Goal: Transaction & Acquisition: Deposit Withdraw Amount to deposit in RLC RLC iExec RLC RLC 9...

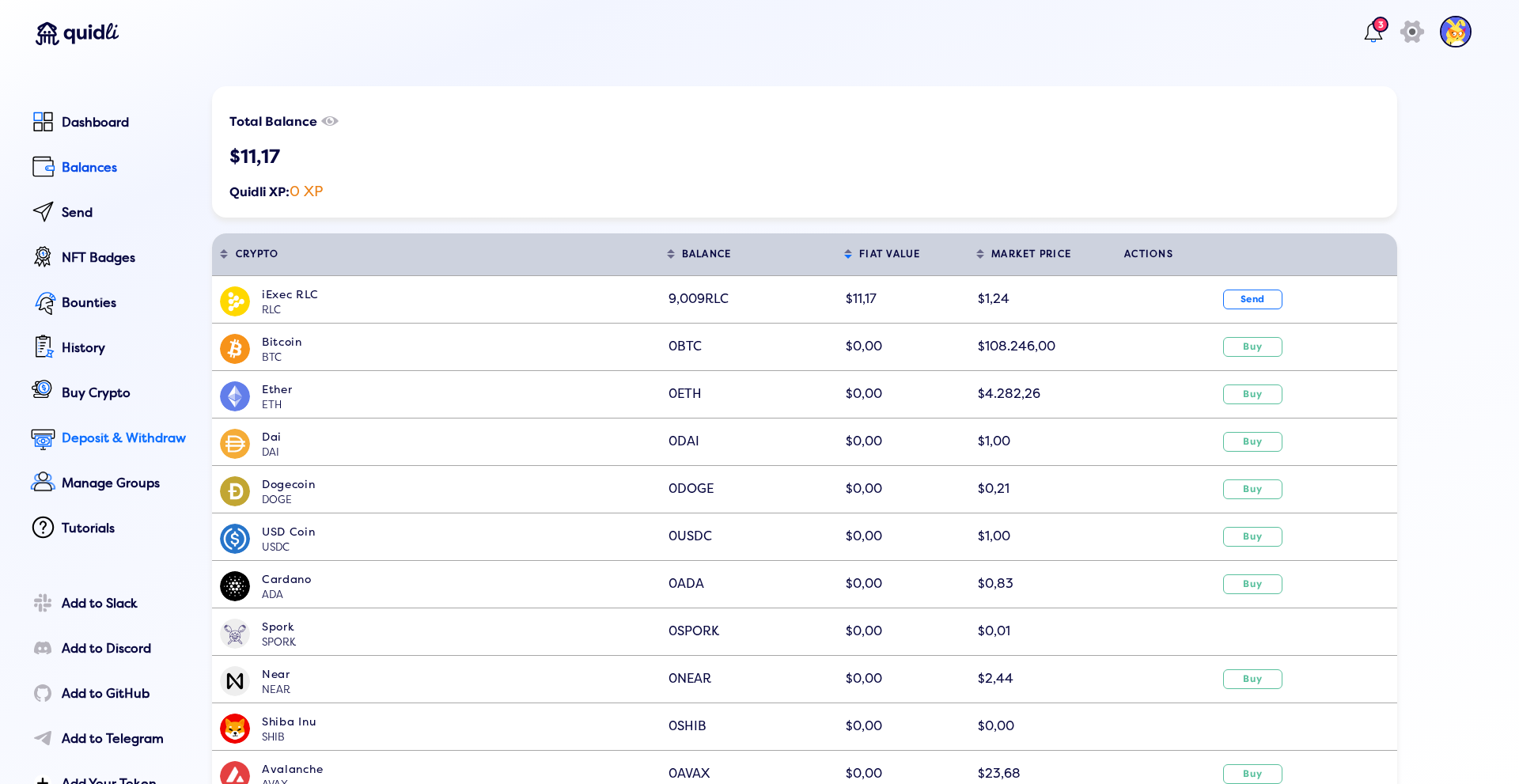
click at [156, 433] on div "Deposit & Withdraw" at bounding box center [126, 437] width 128 height 14
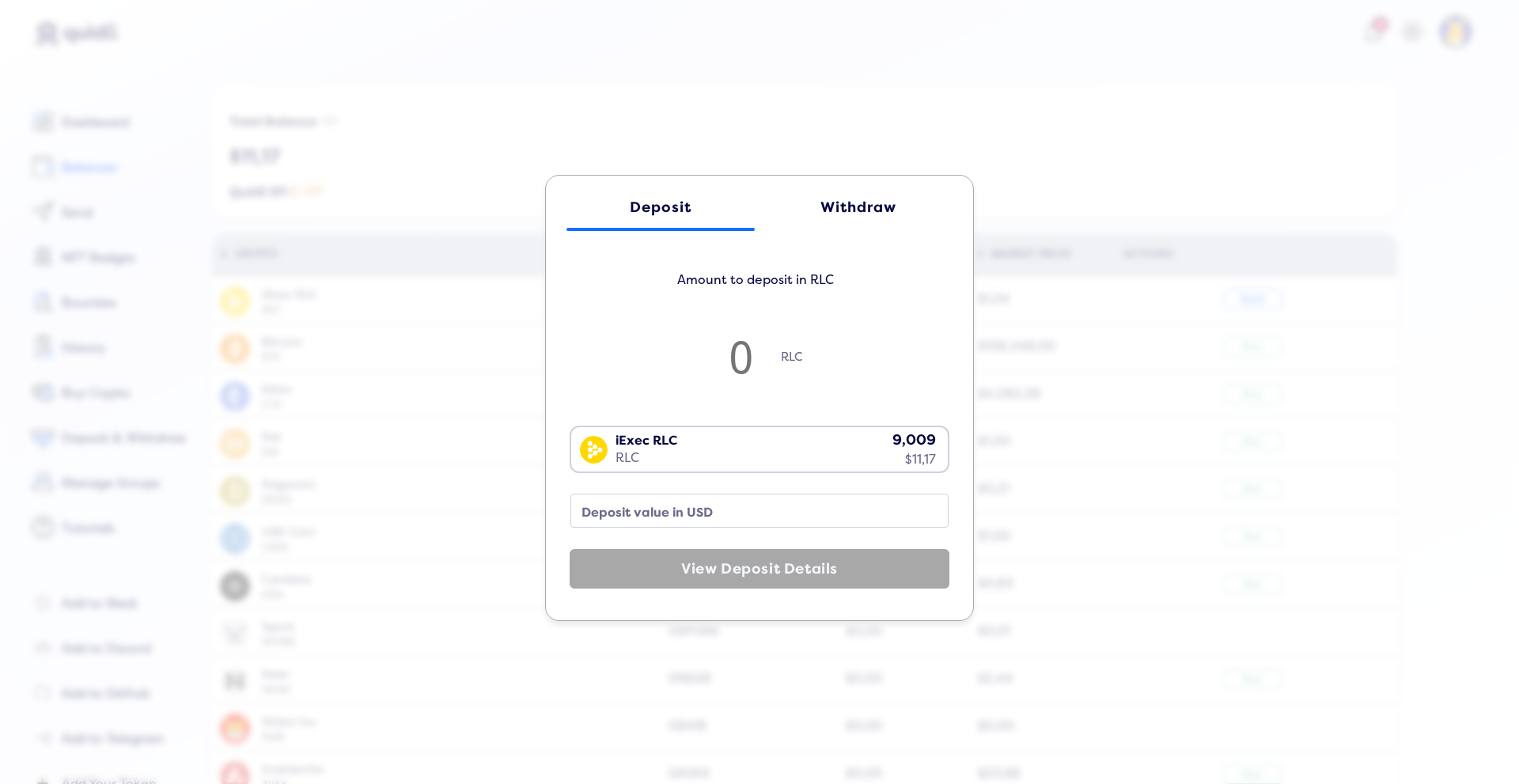
click at [876, 191] on link "Withdraw" at bounding box center [858, 207] width 188 height 48
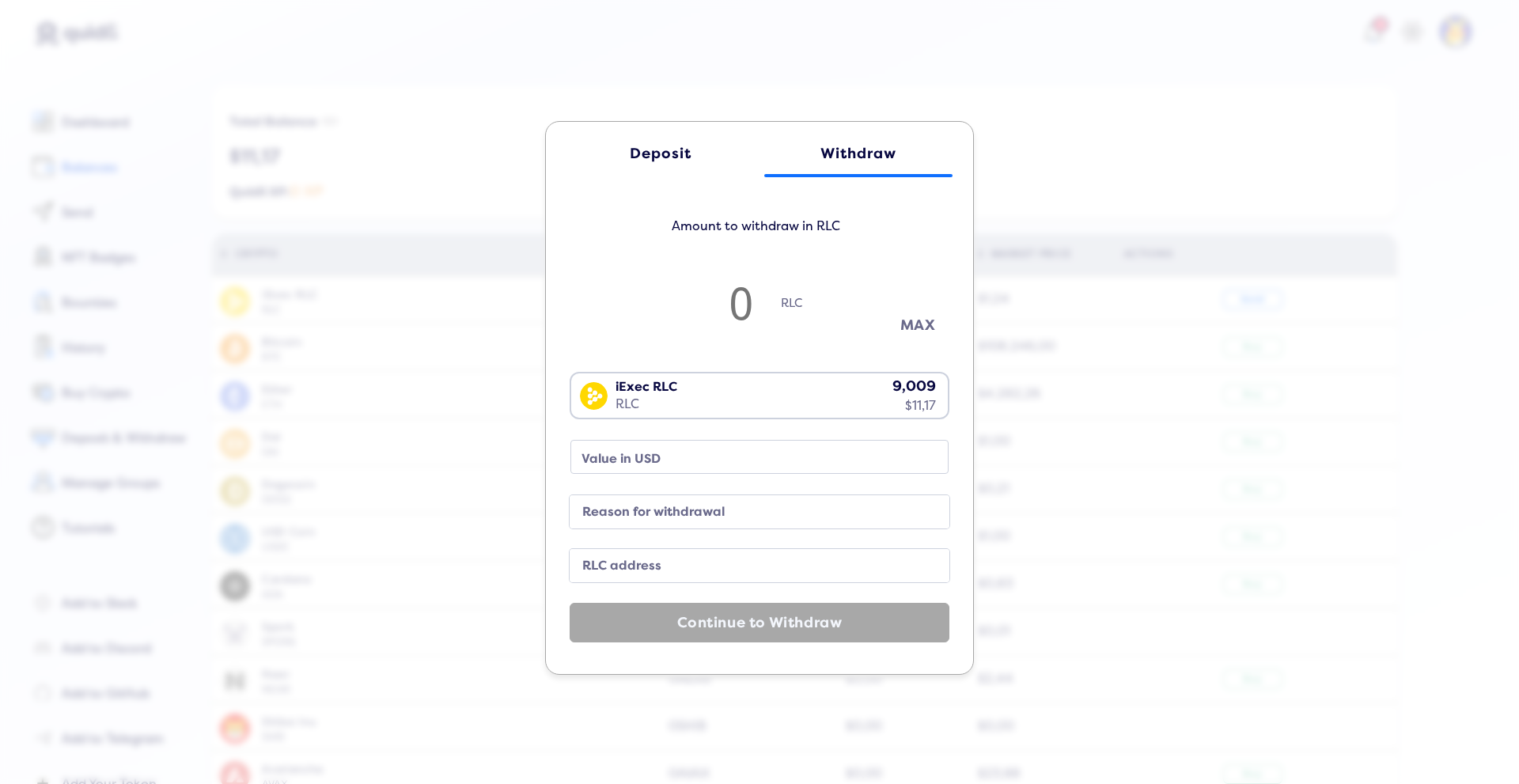
click at [906, 330] on button "MAX" at bounding box center [917, 325] width 79 height 26
type input "9"
type input "11.16"
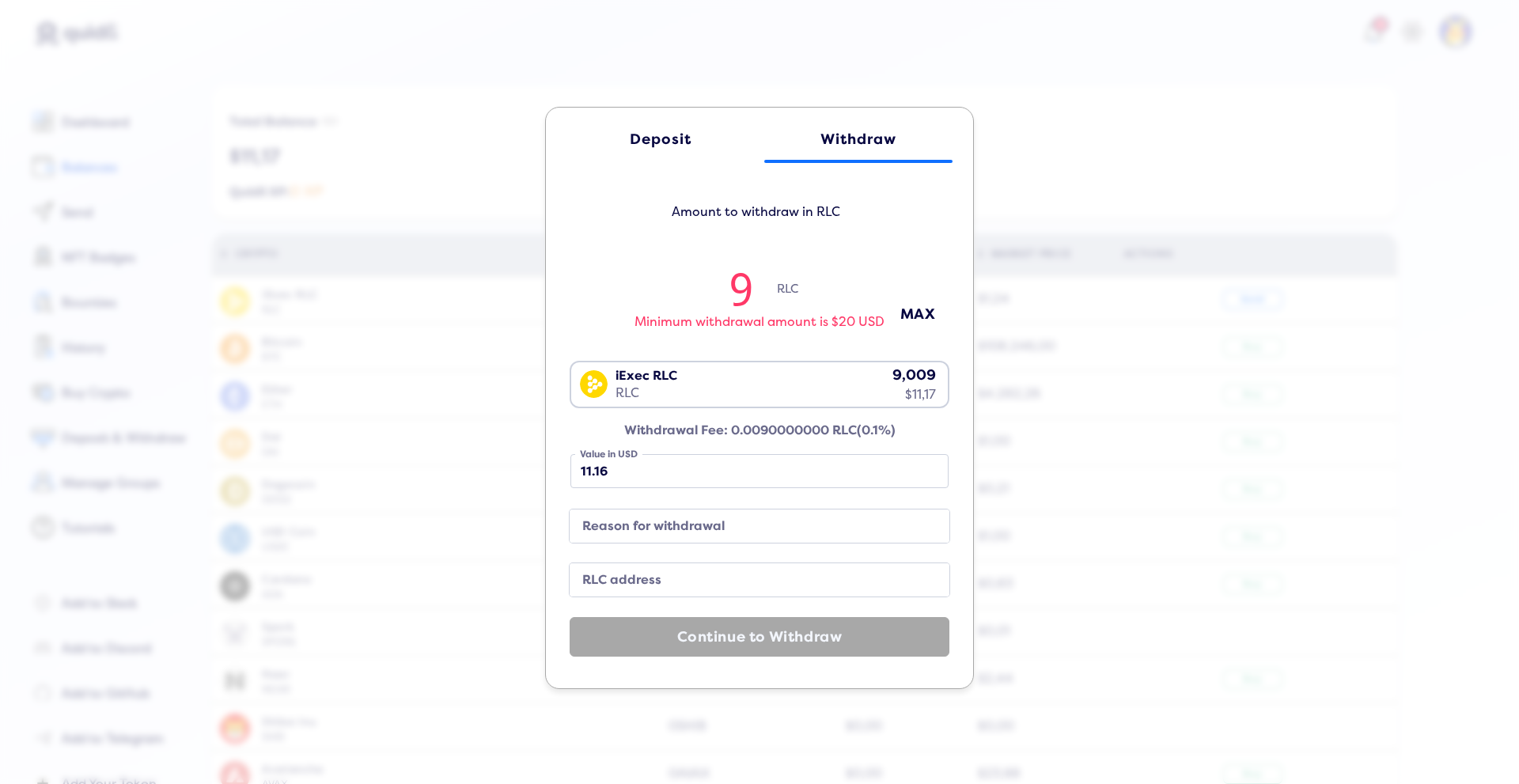
click at [706, 286] on input "9" at bounding box center [741, 287] width 72 height 53
drag, startPoint x: 653, startPoint y: 211, endPoint x: 850, endPoint y: 219, distance: 197.2
click at [850, 219] on h5 "Amount to withdraw in RLC" at bounding box center [755, 220] width 379 height 41
drag, startPoint x: 850, startPoint y: 219, endPoint x: 970, endPoint y: 186, distance: 124.5
click at [851, 219] on h5 "Amount to withdraw in RLC" at bounding box center [755, 220] width 379 height 41
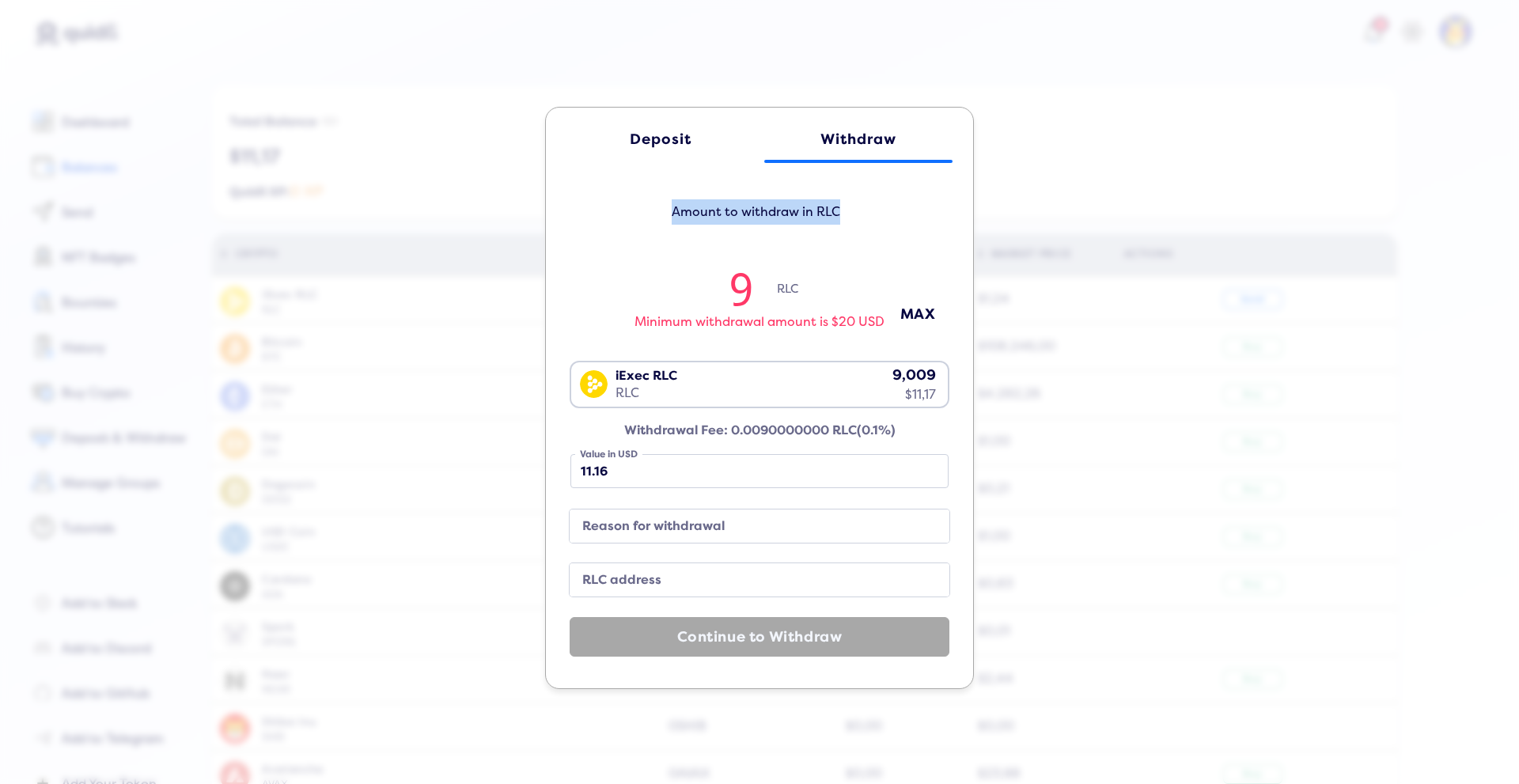
click at [652, 142] on div "Deposit" at bounding box center [660, 138] width 157 height 16
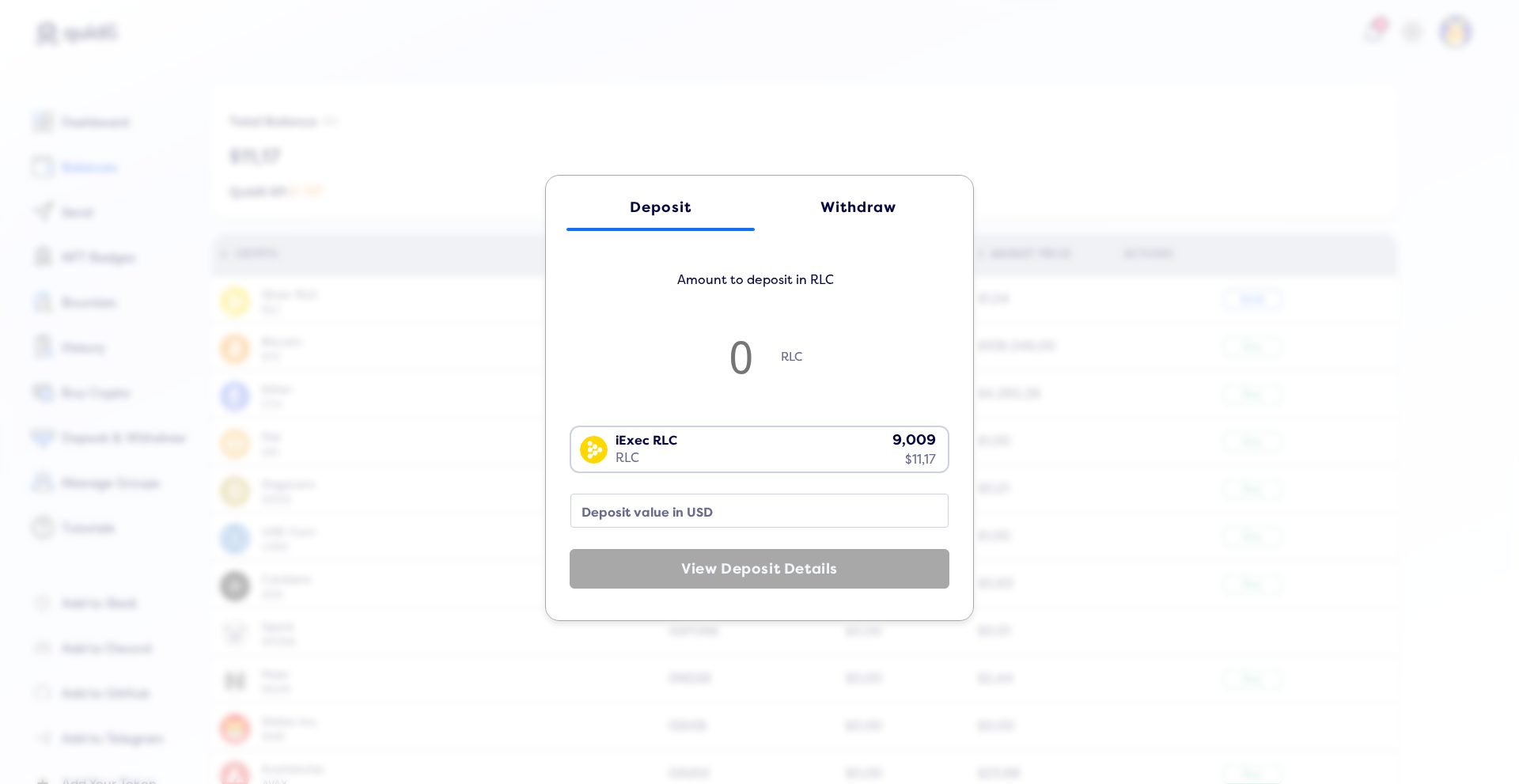
click at [544, 105] on div "Deposit Withdraw Amount to deposit in RLC RLC iExec RLC RLC 9,009 $11,17 Loadin…" at bounding box center [760, 392] width 1519 height 784
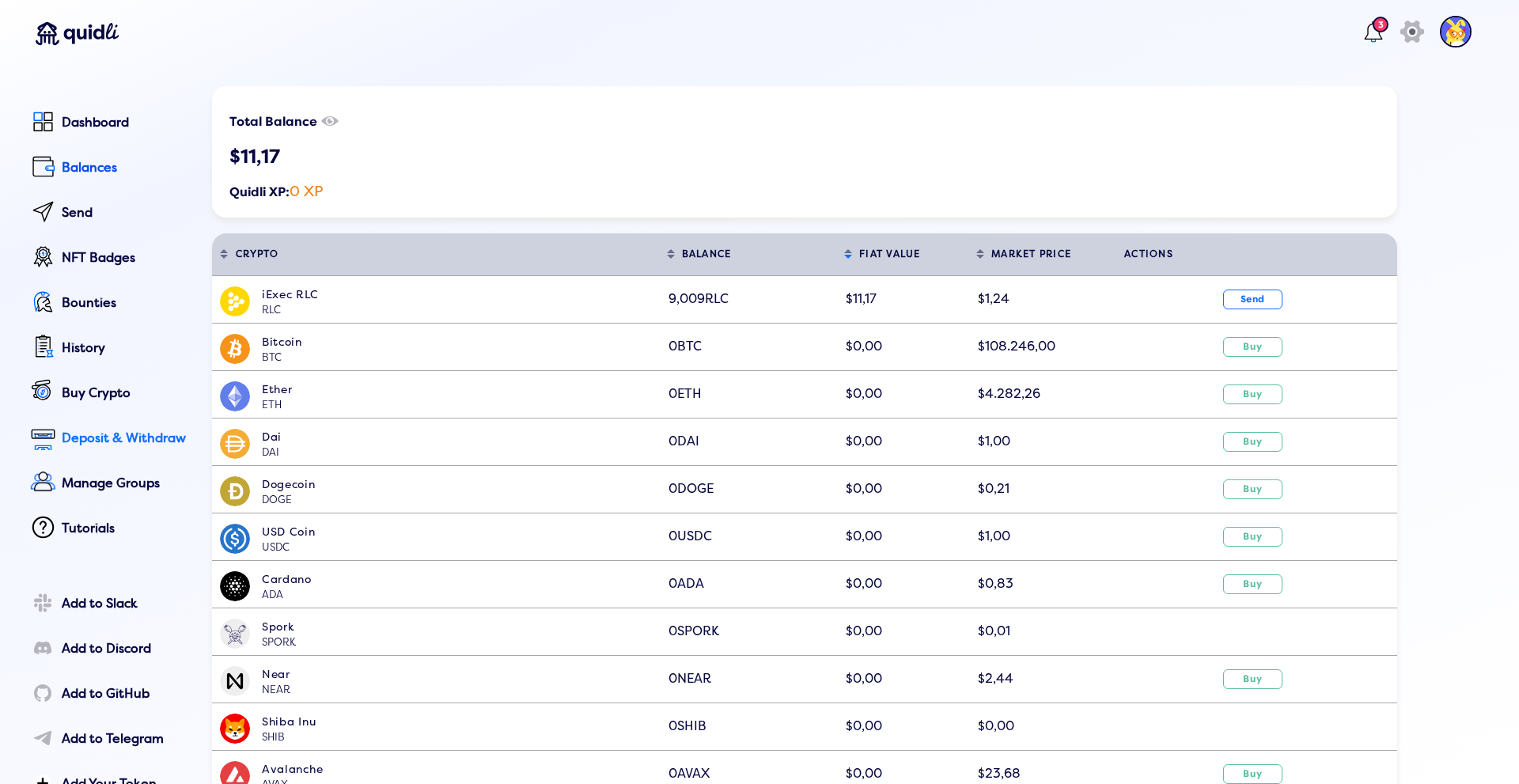
click at [96, 437] on div "Deposit & Withdraw" at bounding box center [126, 437] width 128 height 14
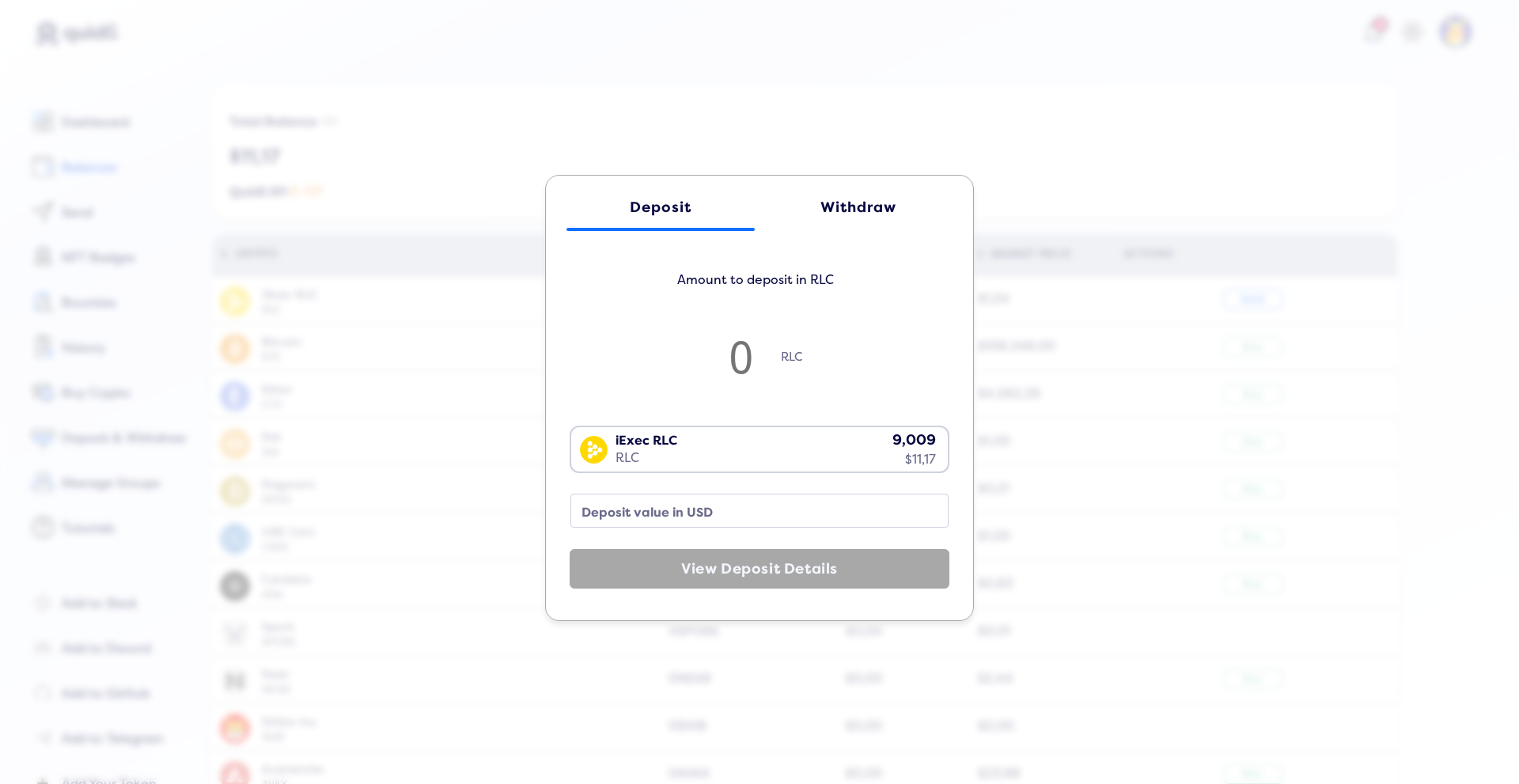
click at [644, 208] on div "Deposit" at bounding box center [660, 207] width 157 height 16
click at [742, 356] on input "number" at bounding box center [740, 355] width 79 height 53
type input "1"
type input "1.24"
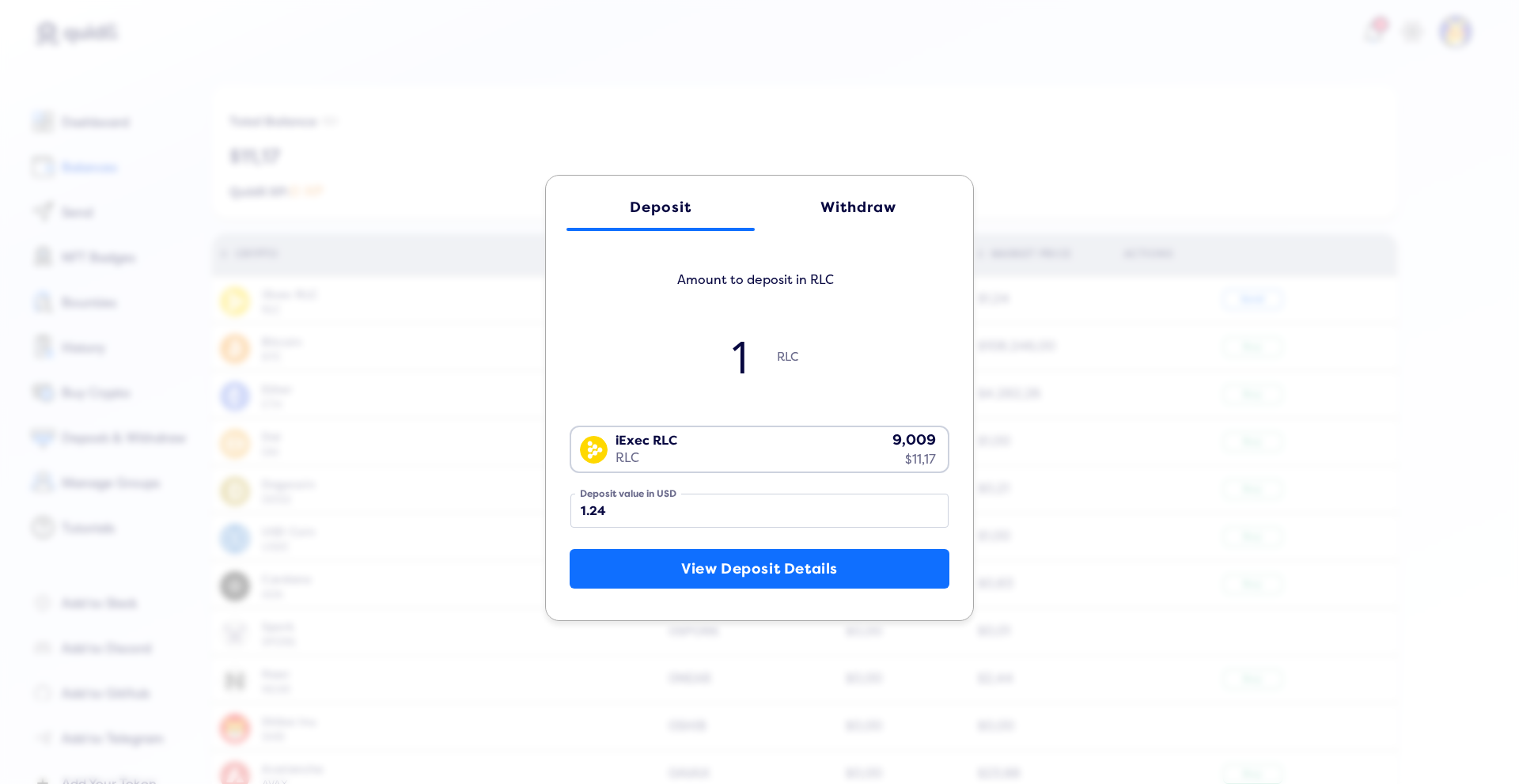
type input "10"
type input "12.4"
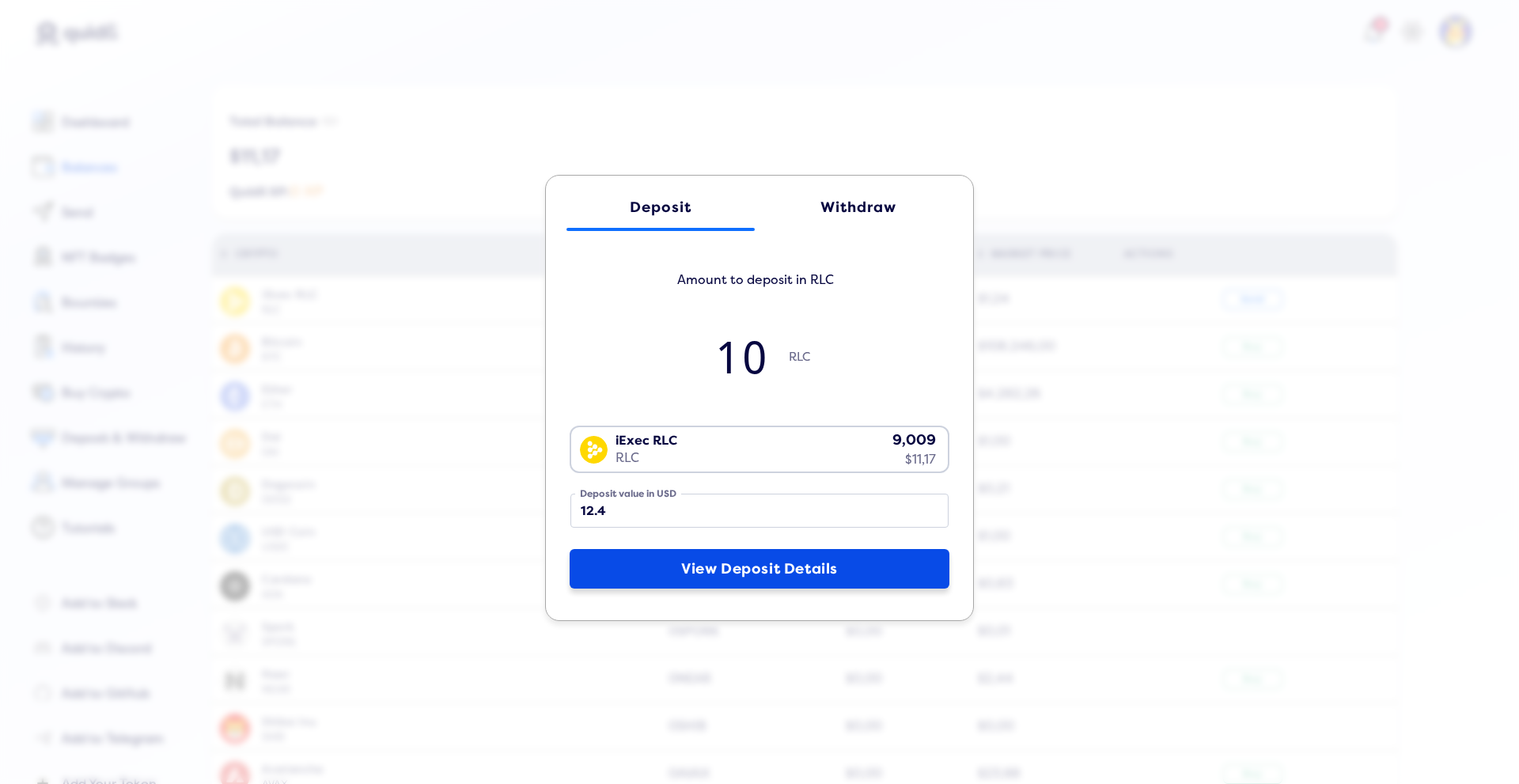
type input "10"
click at [716, 565] on button "View Deposit Details" at bounding box center [759, 568] width 379 height 39
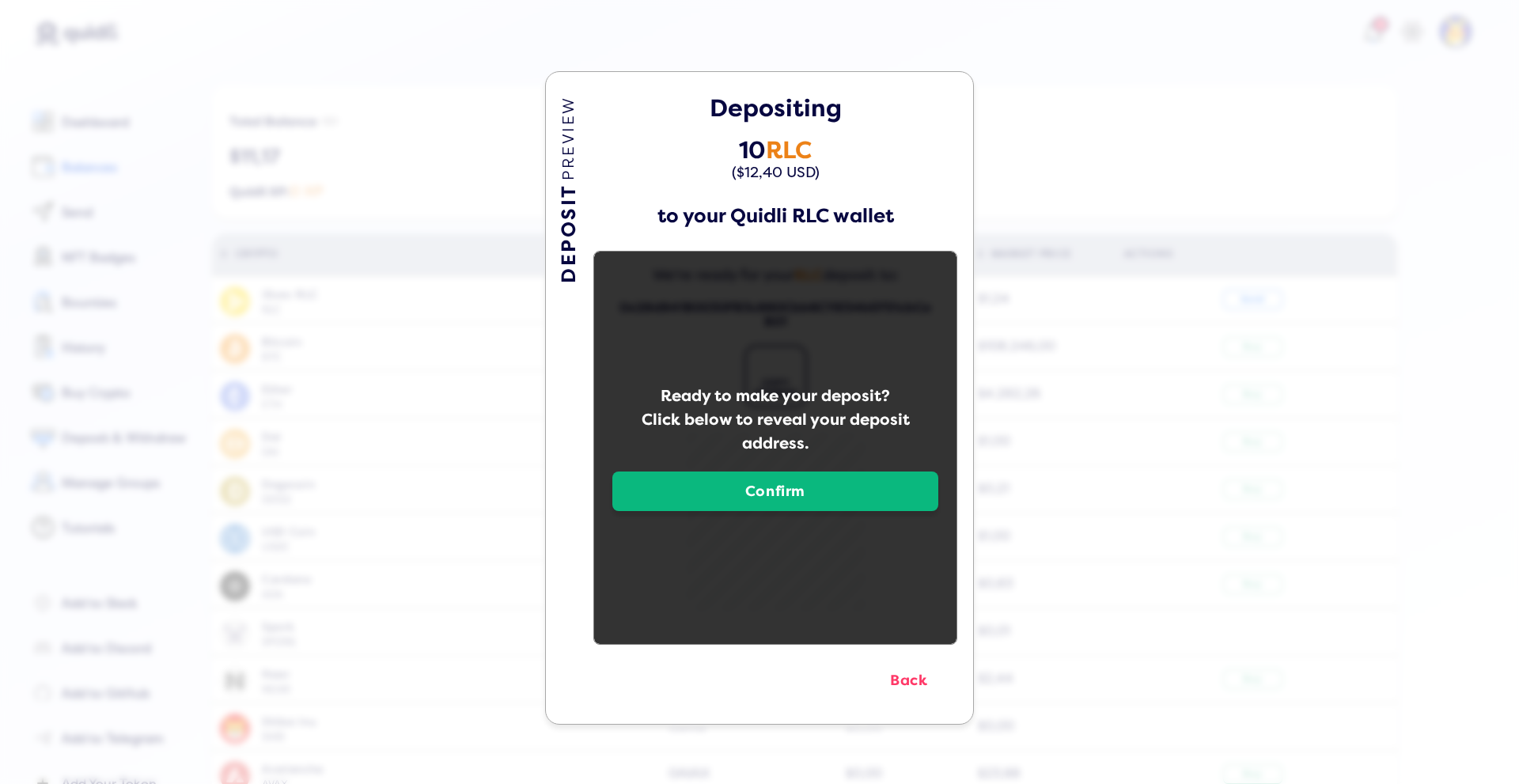
click at [749, 489] on button "Confirm" at bounding box center [775, 490] width 326 height 39
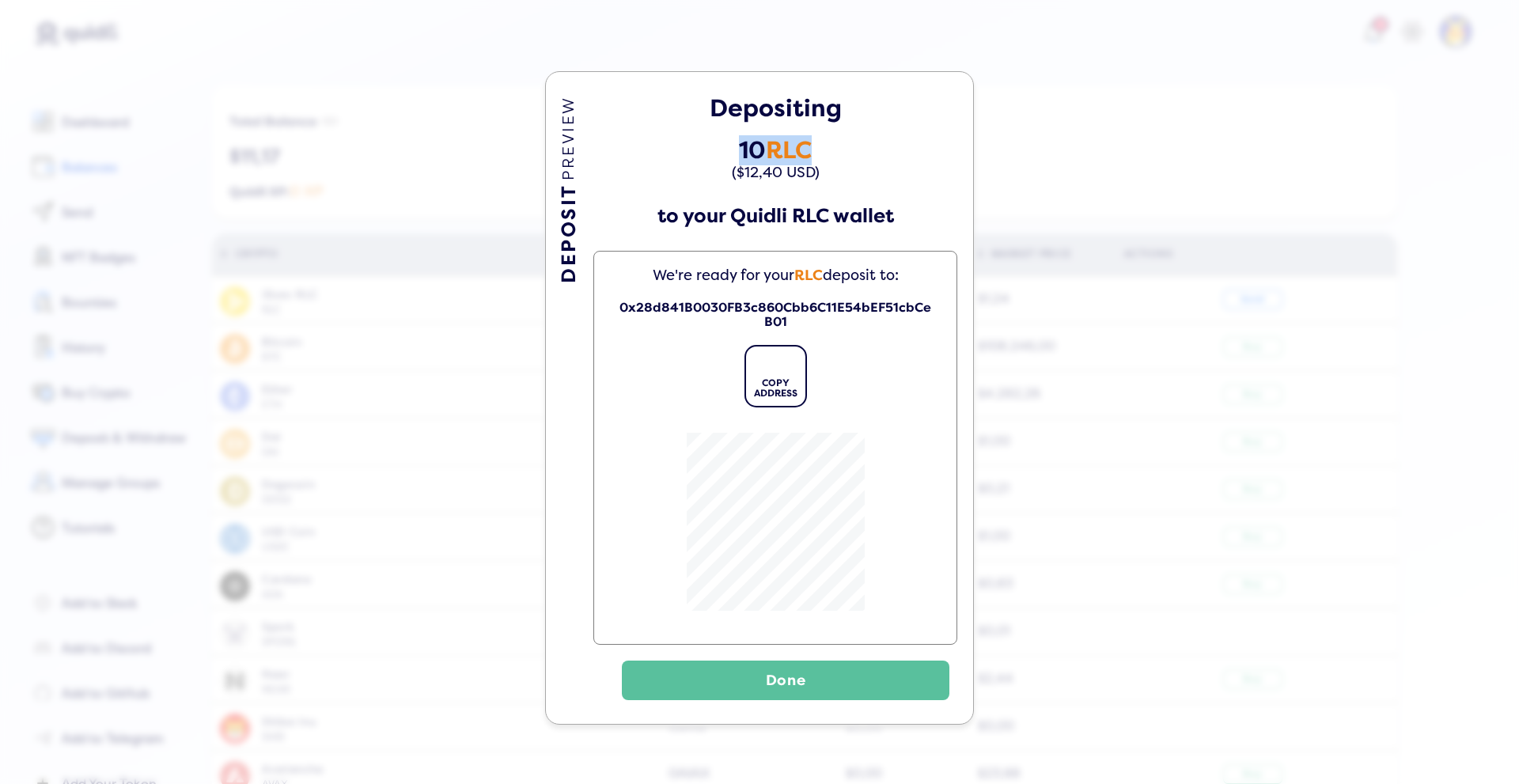
drag, startPoint x: 769, startPoint y: 136, endPoint x: 816, endPoint y: 136, distance: 47.0
click at [816, 136] on div "Depositing 10 RLC ($12,40 USD) to your Quidli RLC wallet We're ready for your R…" at bounding box center [775, 397] width 364 height 604
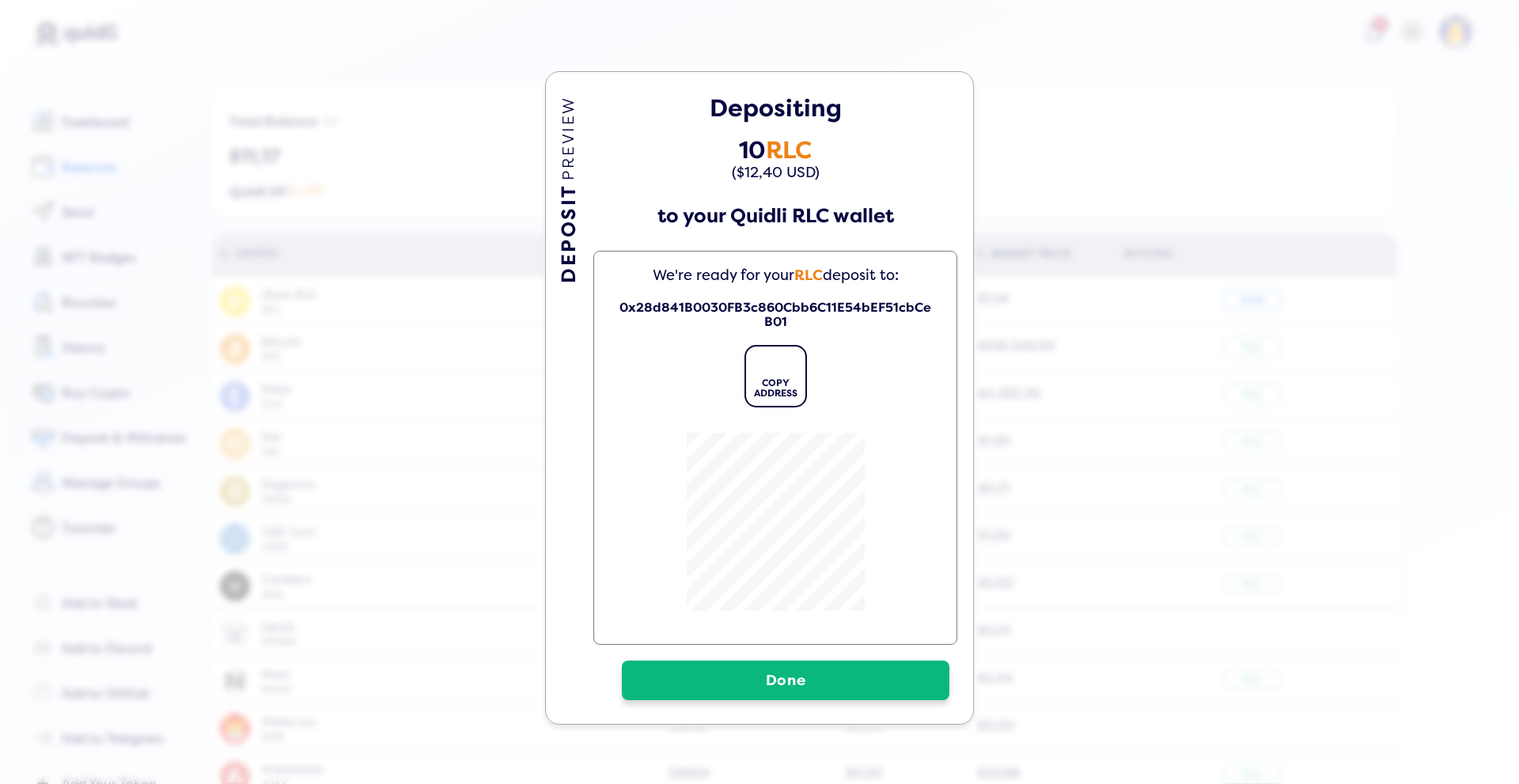
click at [742, 671] on button "Done" at bounding box center [785, 679] width 328 height 39
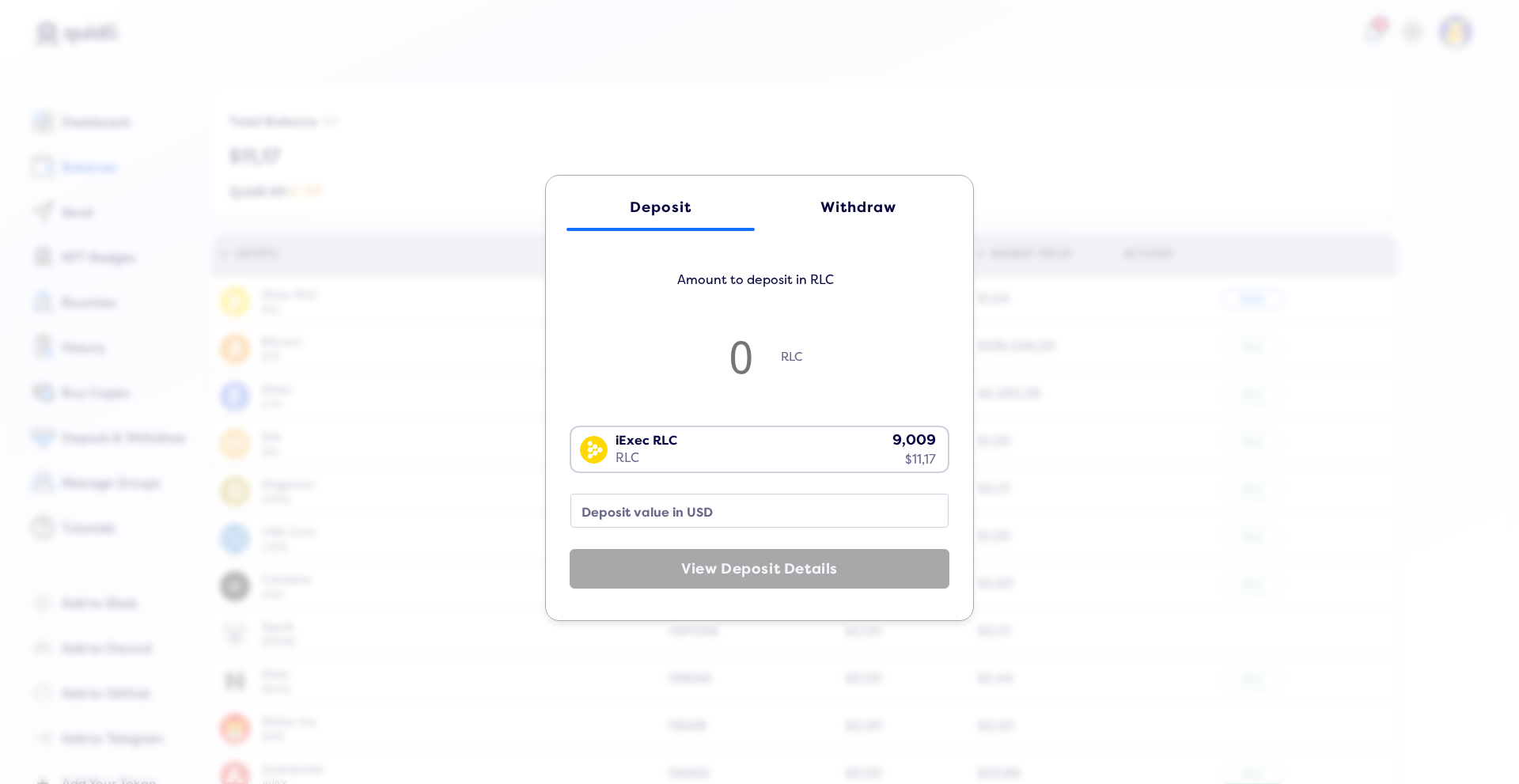
click at [473, 142] on div "Deposit Withdraw Amount to deposit in RLC RLC iExec RLC RLC 9,009 $11,17 Loadin…" at bounding box center [760, 392] width 1519 height 784
